Goal: Task Accomplishment & Management: Manage account settings

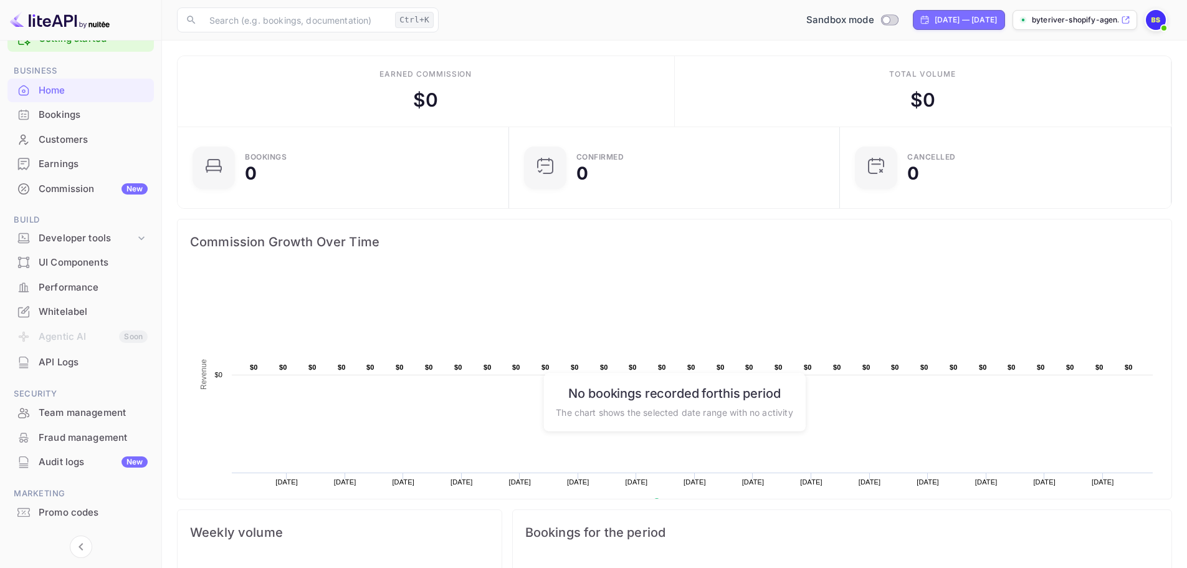
scroll to position [58, 0]
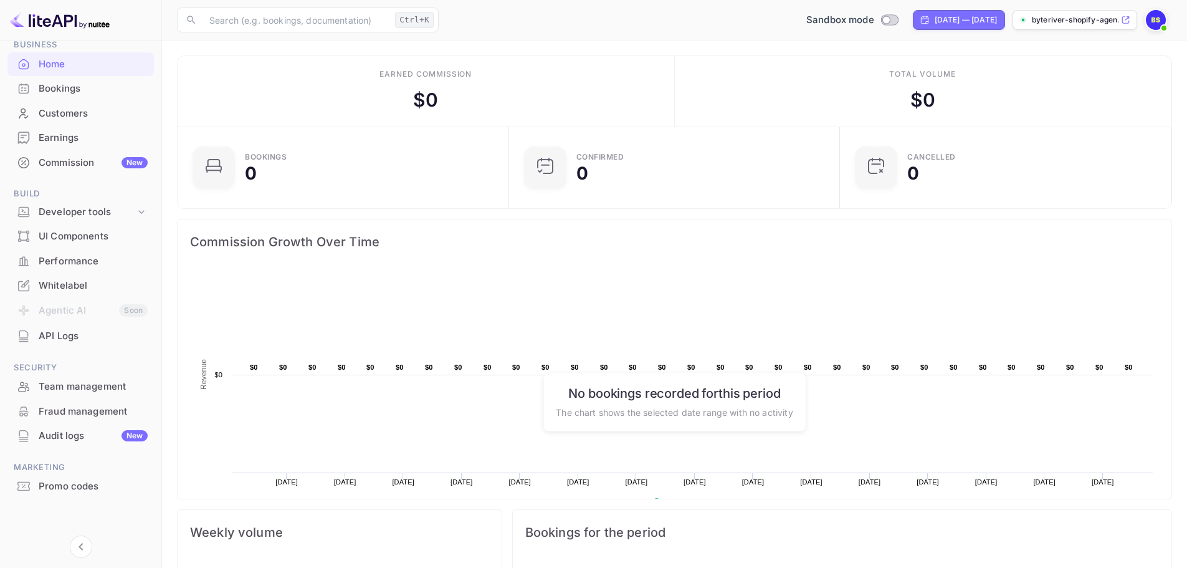
click at [1100, 22] on p "byteriver-shopify-agen..." at bounding box center [1075, 19] width 87 height 11
click at [1160, 22] on img at bounding box center [1156, 20] width 20 height 20
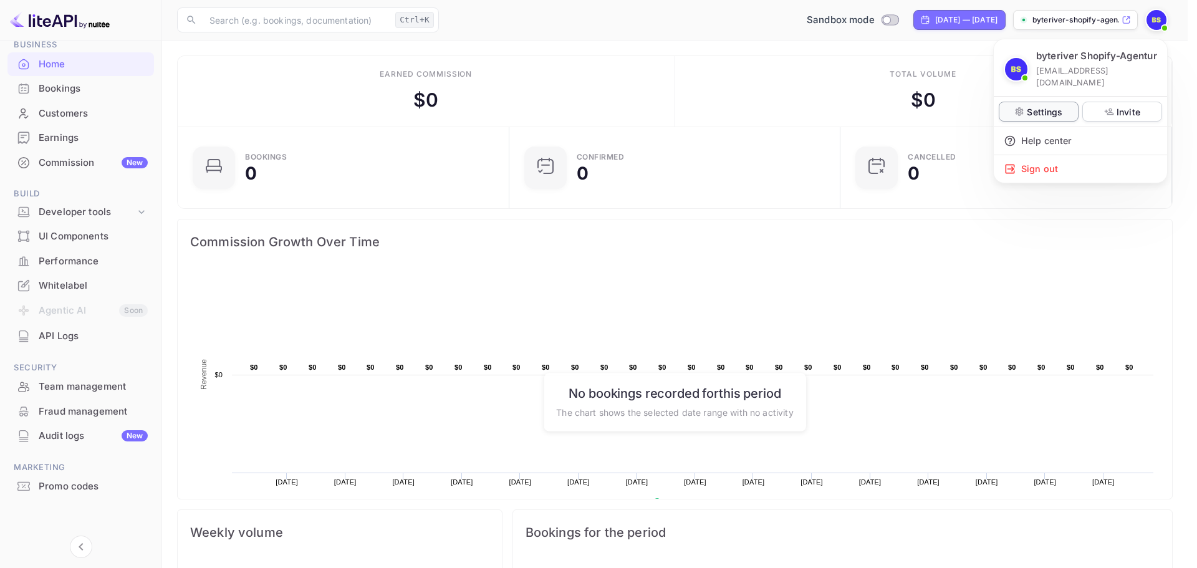
click at [1043, 115] on p "Settings" at bounding box center [1045, 111] width 36 height 13
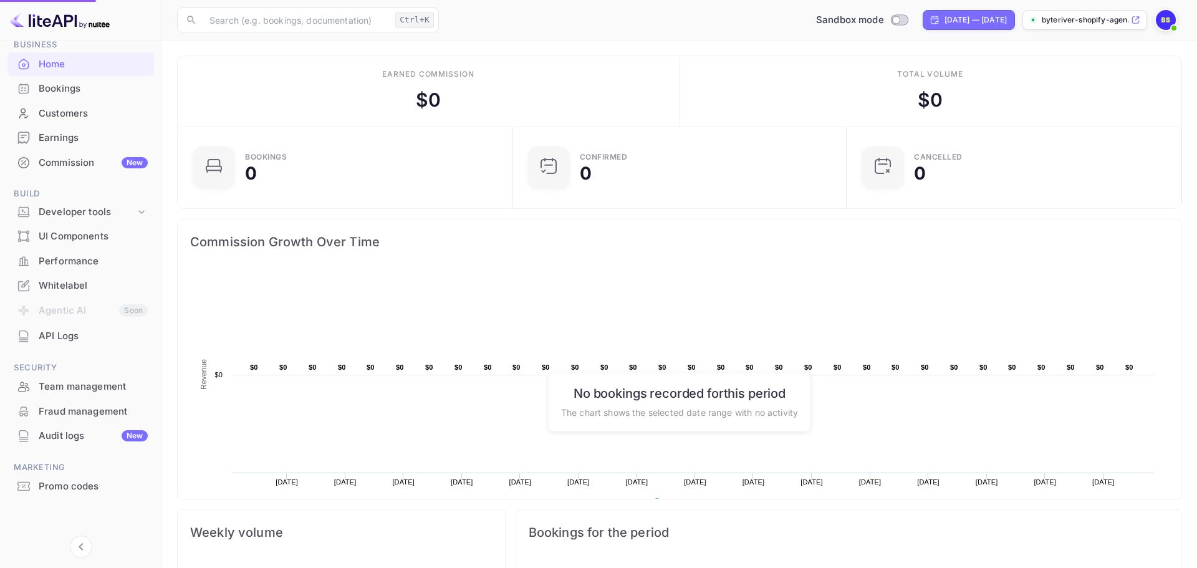
scroll to position [10, 10]
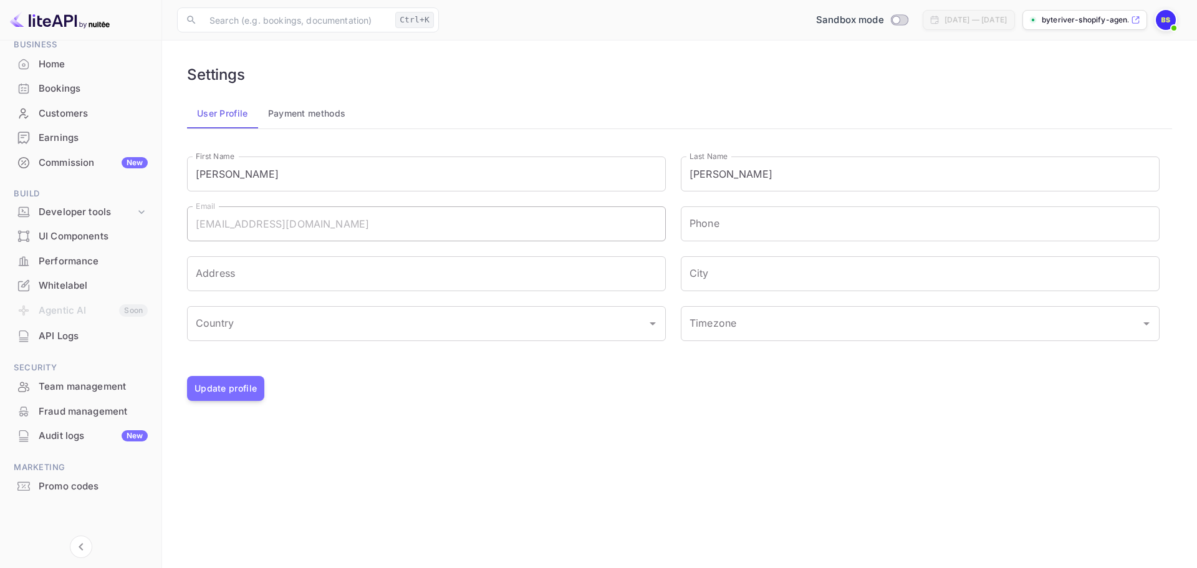
click at [72, 281] on div "Whitelabel" at bounding box center [93, 286] width 109 height 14
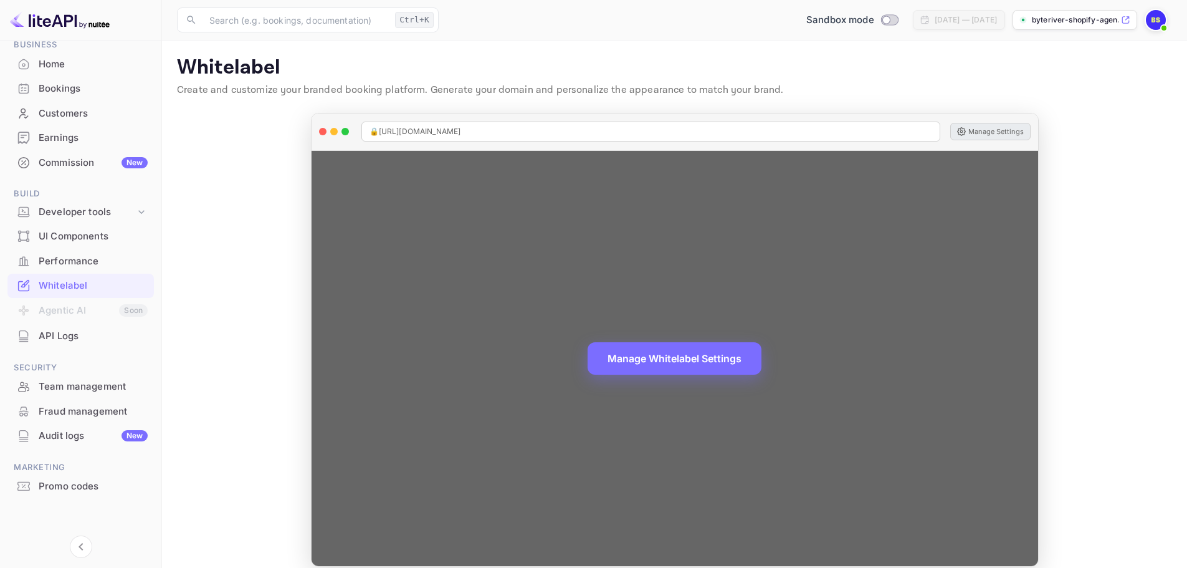
click at [988, 131] on button "Manage Settings" at bounding box center [991, 131] width 80 height 17
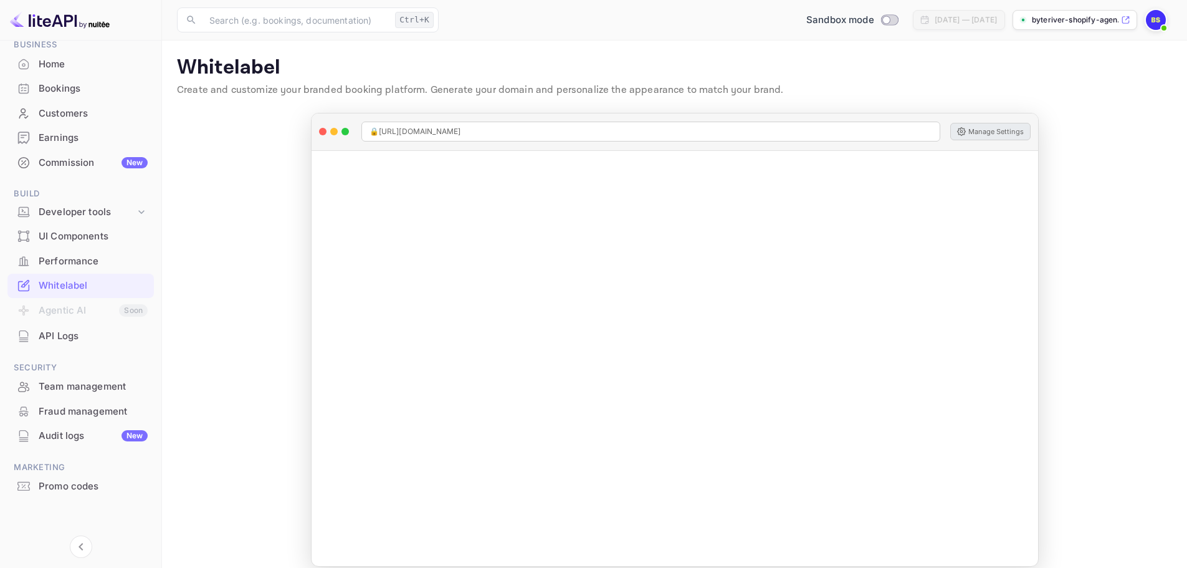
click at [1162, 20] on img at bounding box center [1156, 20] width 20 height 20
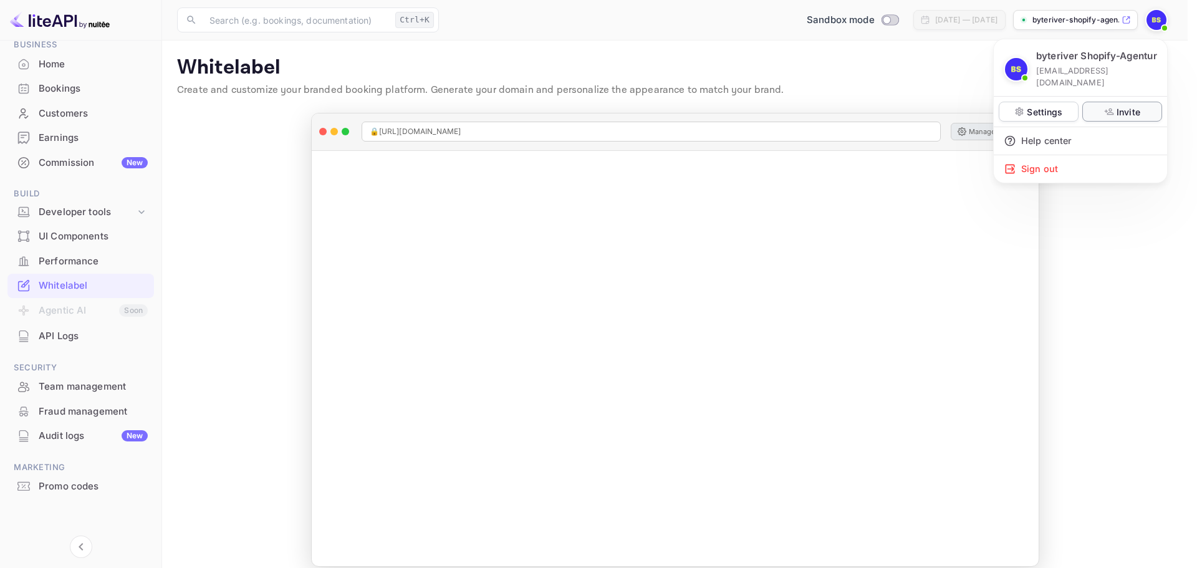
click at [1122, 111] on p "Invite" at bounding box center [1128, 111] width 24 height 13
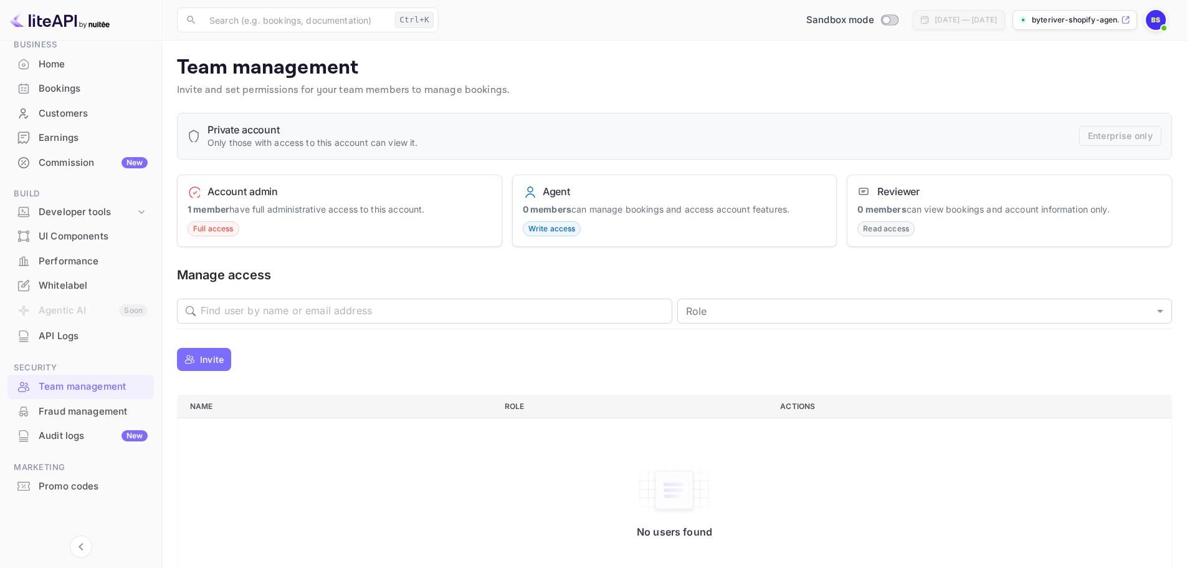
click at [201, 358] on p "Invite" at bounding box center [212, 359] width 24 height 13
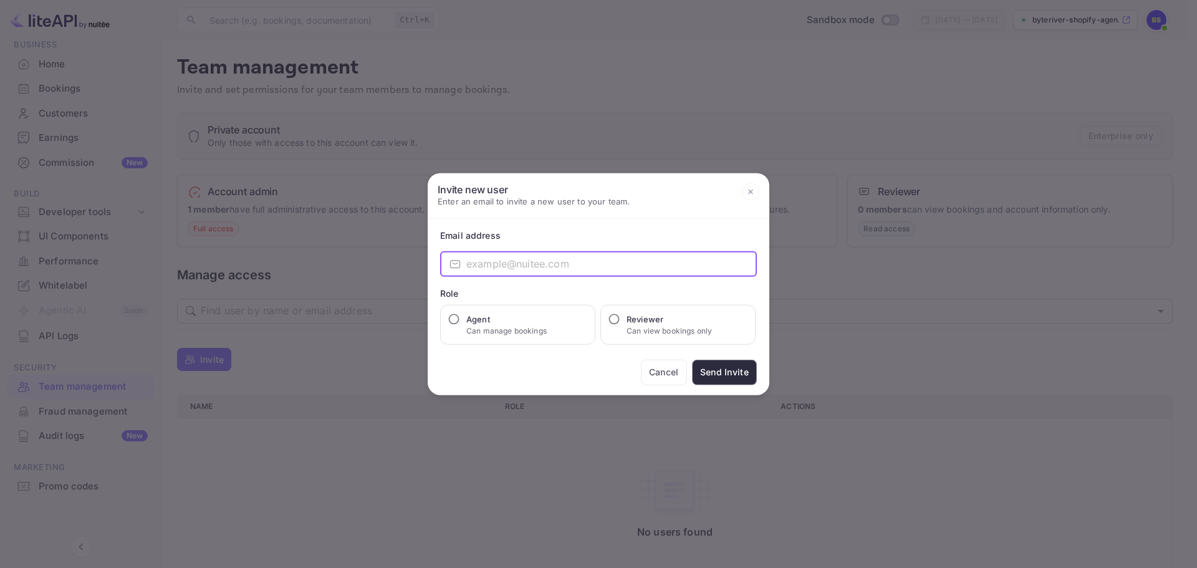
click at [512, 263] on input "email" at bounding box center [611, 263] width 290 height 25
type input "[PERSON_NAME][EMAIL_ADDRESS][DOMAIN_NAME]"
click at [491, 317] on h6 "Agent" at bounding box center [506, 318] width 80 height 12
click at [460, 317] on input "Agent Can manage bookings" at bounding box center [454, 318] width 12 height 12
radio input "true"
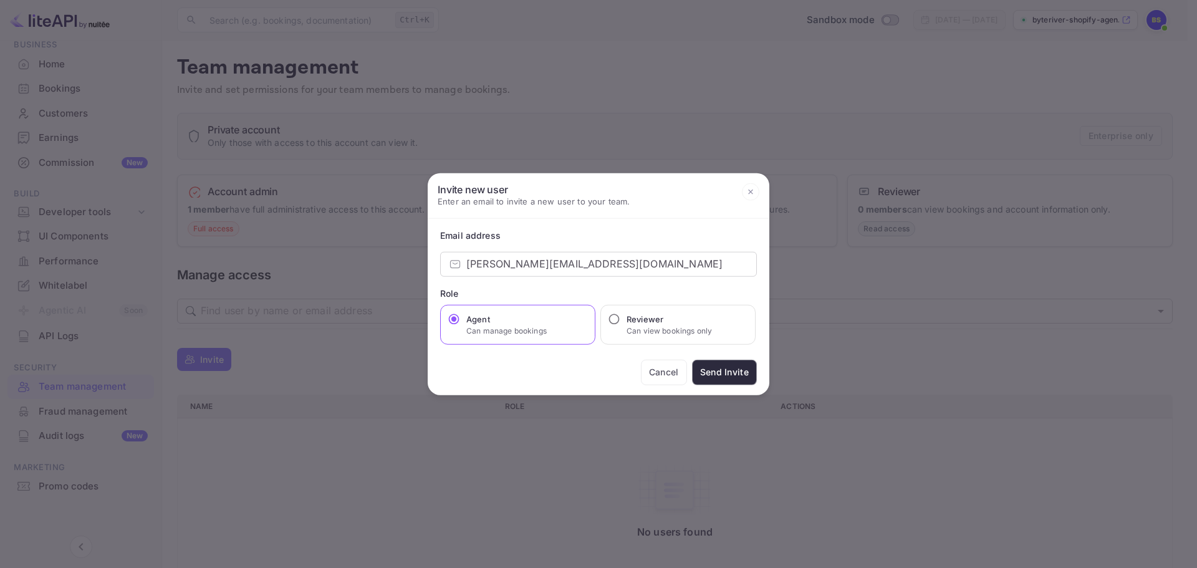
click at [747, 193] on icon at bounding box center [750, 191] width 17 height 17
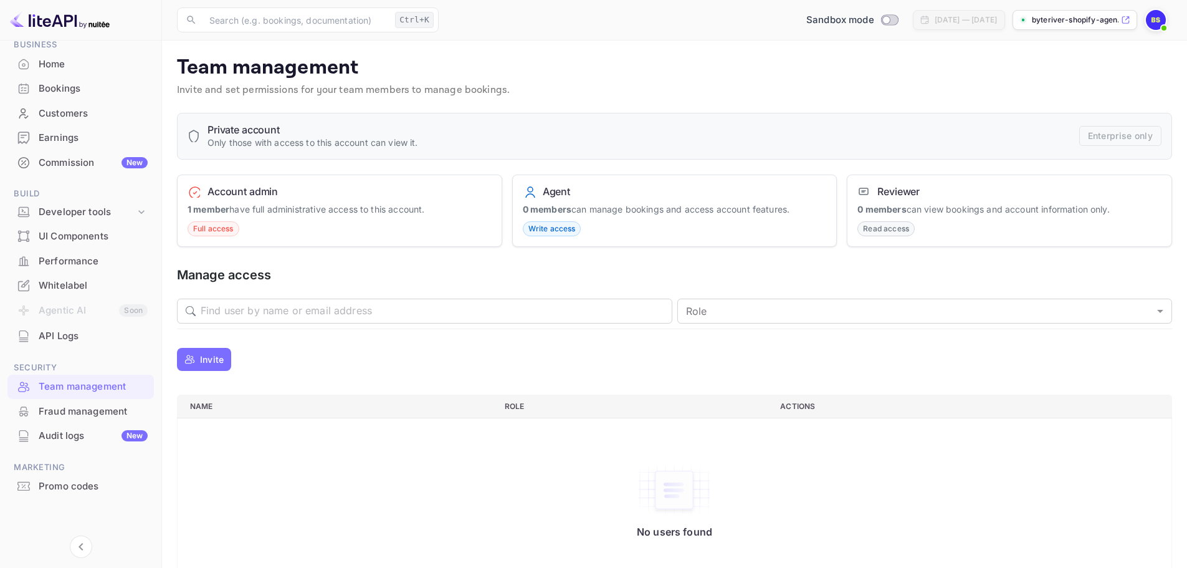
click at [1160, 16] on img at bounding box center [1156, 20] width 20 height 20
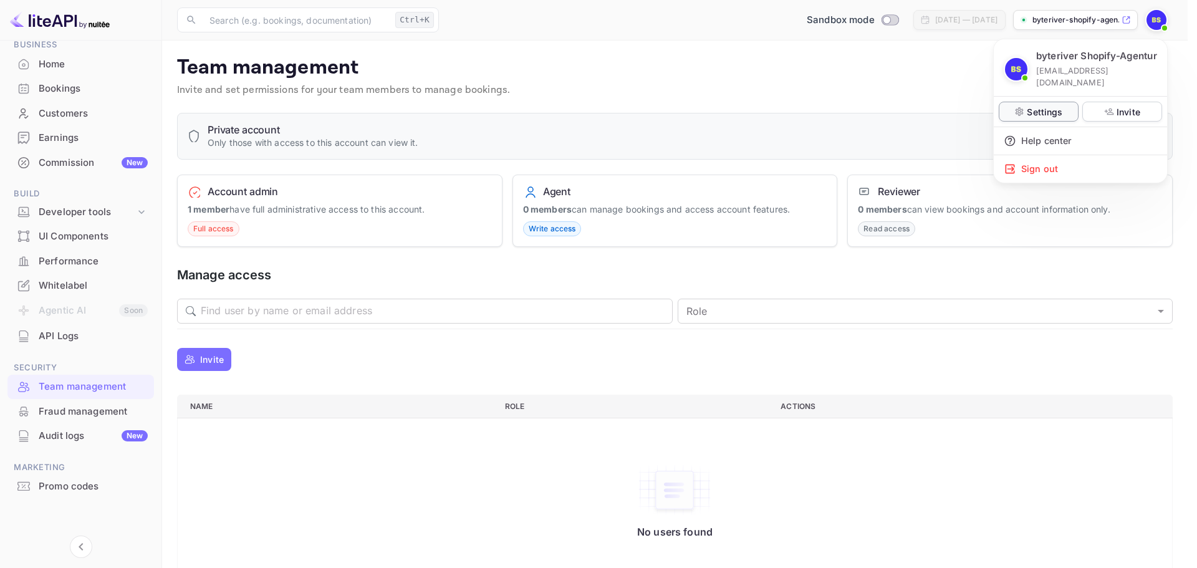
click at [1048, 112] on p "Settings" at bounding box center [1045, 111] width 36 height 13
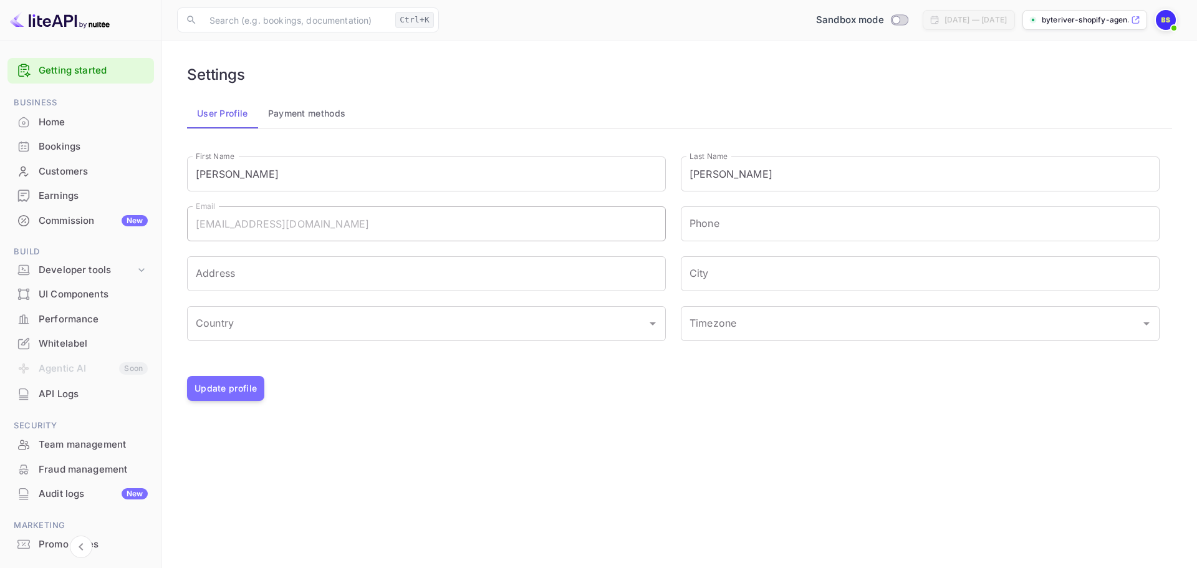
click at [1167, 22] on img at bounding box center [1166, 20] width 20 height 20
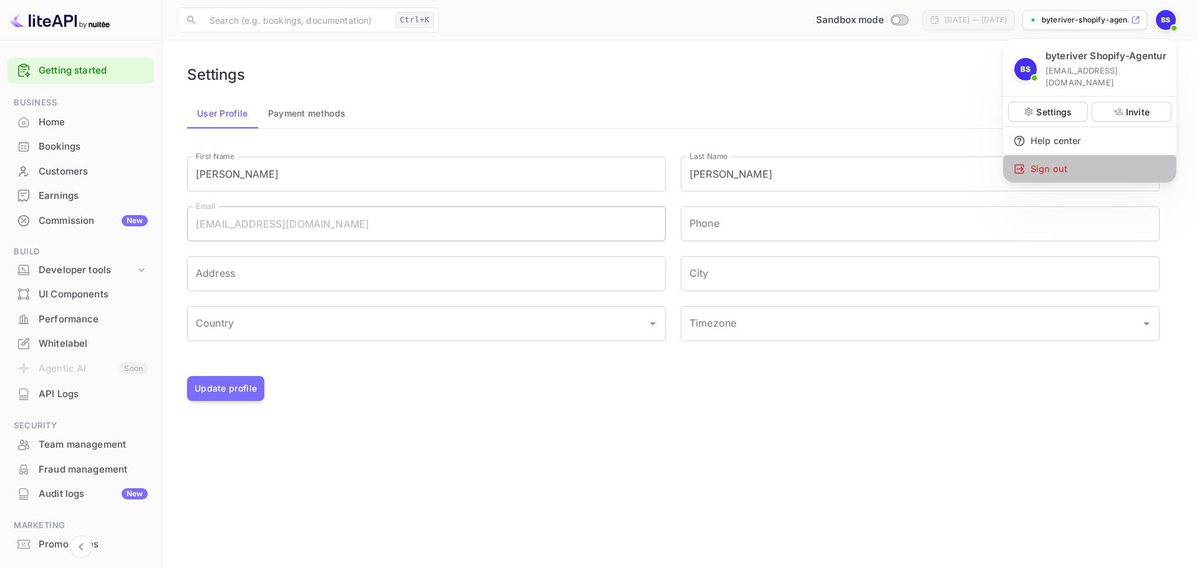
click at [1044, 177] on div "Sign out" at bounding box center [1089, 168] width 173 height 27
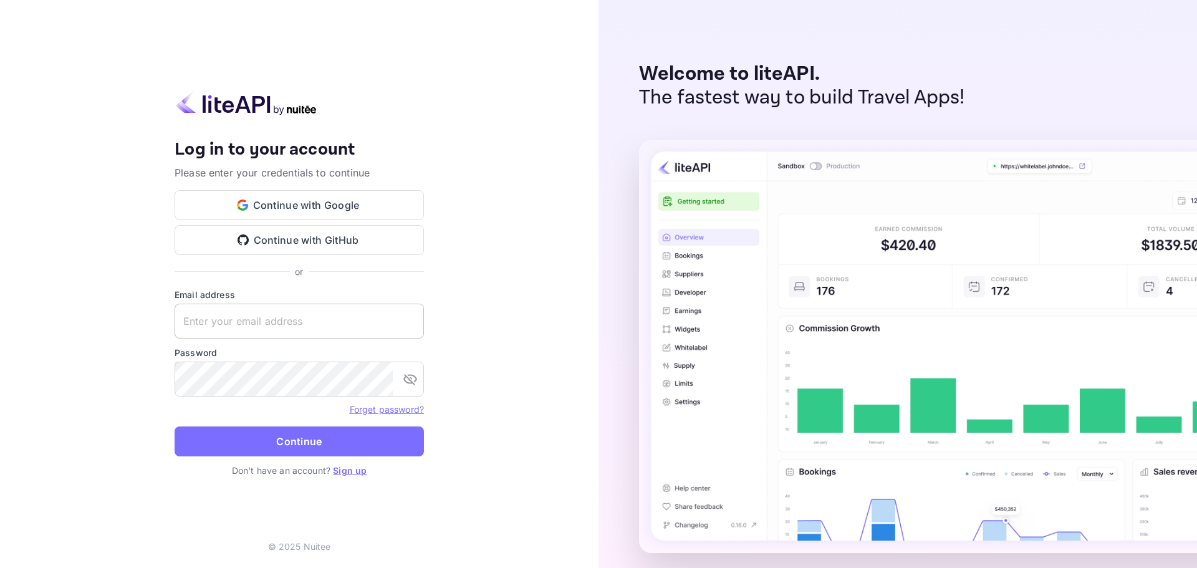
click at [242, 320] on input "text" at bounding box center [299, 321] width 249 height 35
click at [280, 196] on button "Continue with Google" at bounding box center [299, 205] width 249 height 30
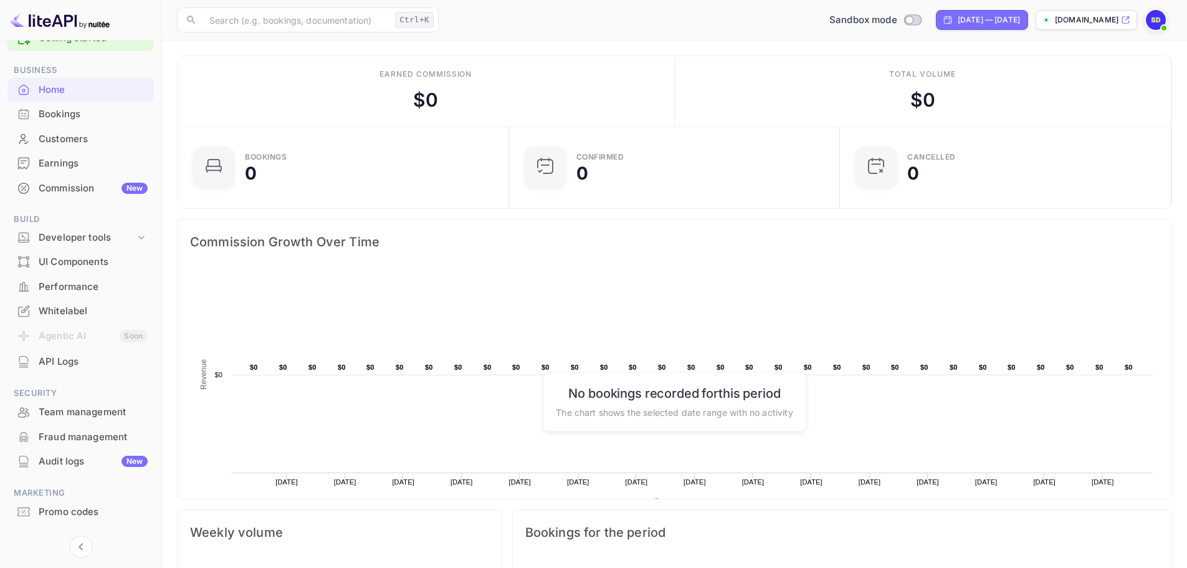
scroll to position [58, 0]
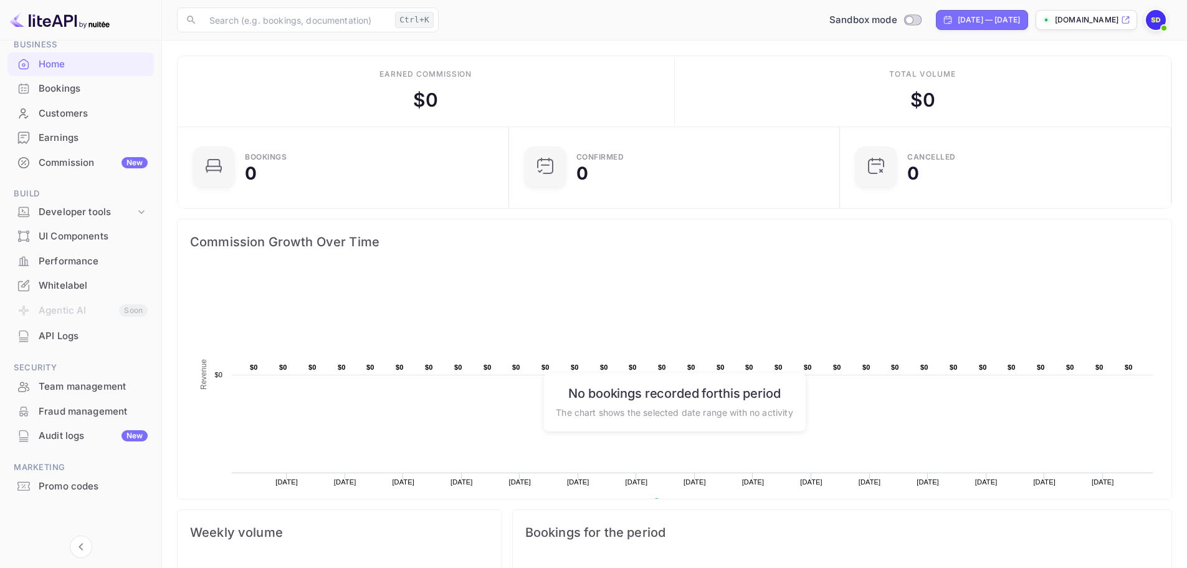
click at [1151, 20] on img at bounding box center [1156, 20] width 20 height 20
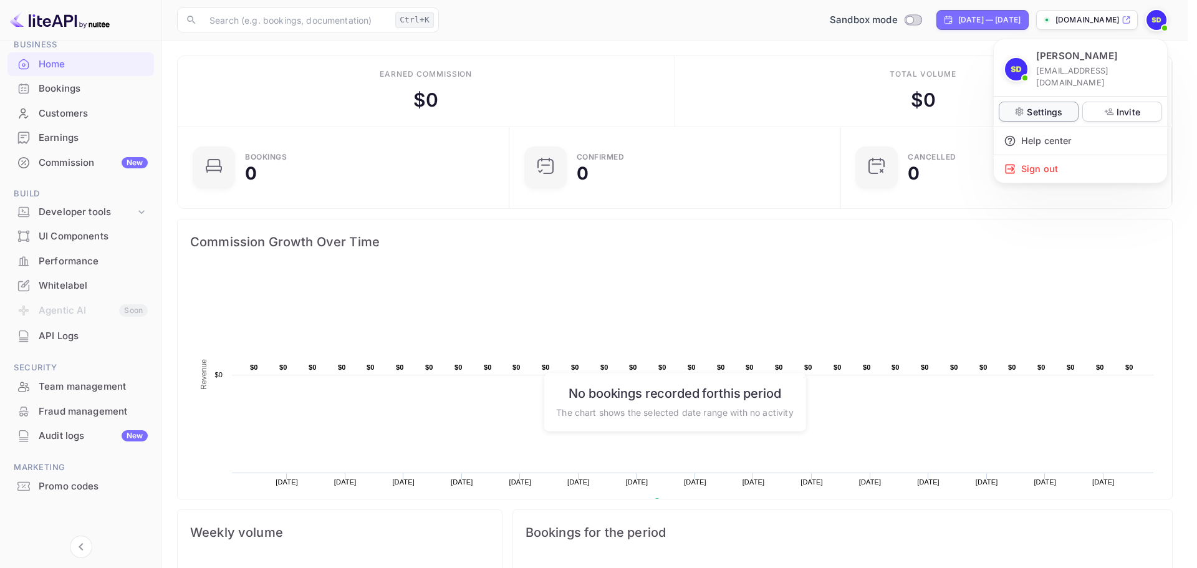
click at [1029, 105] on p "Settings" at bounding box center [1045, 111] width 36 height 13
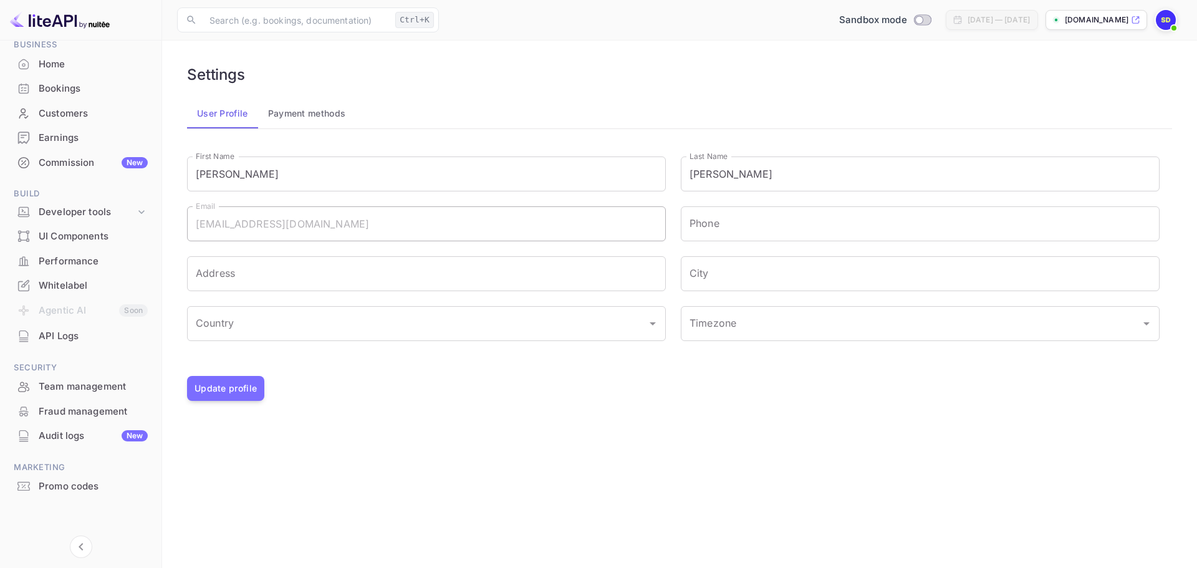
click at [82, 288] on div "Whitelabel" at bounding box center [93, 286] width 109 height 14
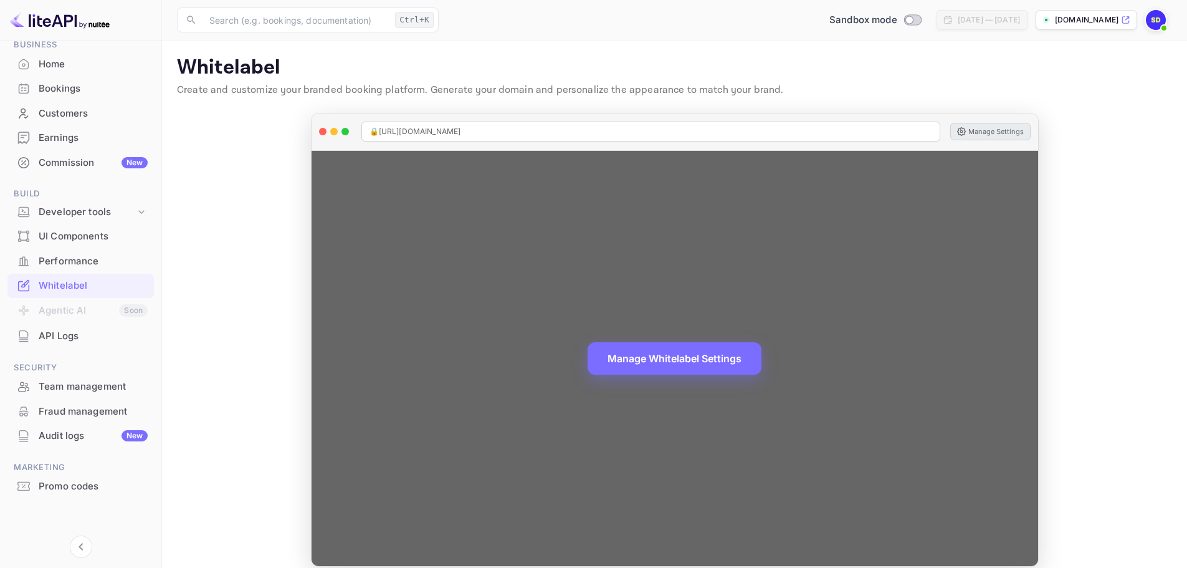
click at [991, 128] on button "Manage Settings" at bounding box center [991, 131] width 80 height 17
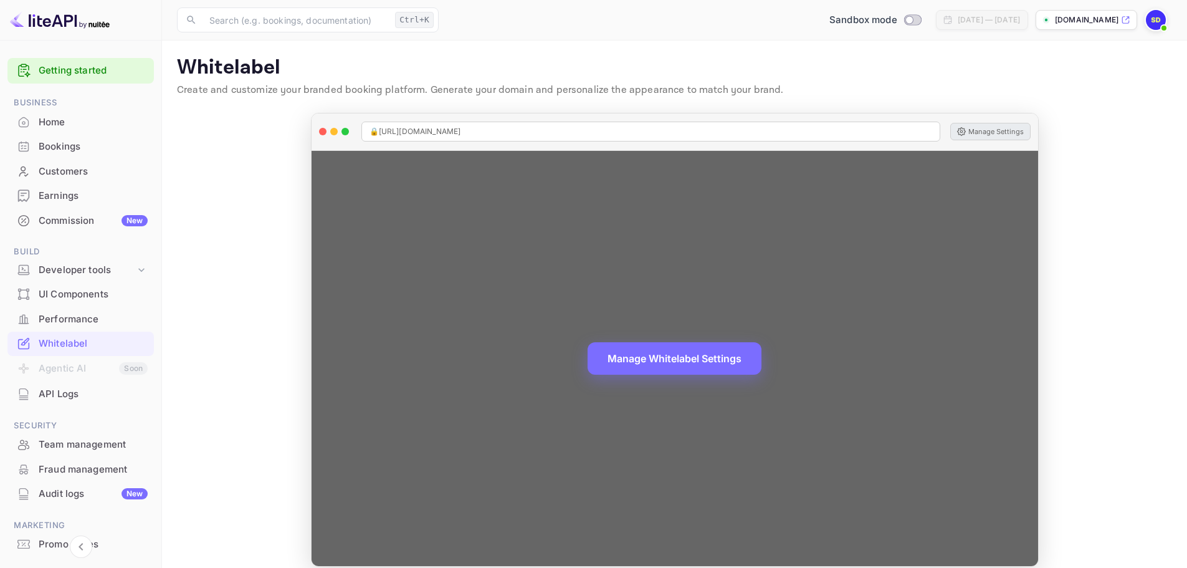
click at [993, 129] on button "Manage Settings" at bounding box center [991, 131] width 80 height 17
